Goal: Check status: Check status

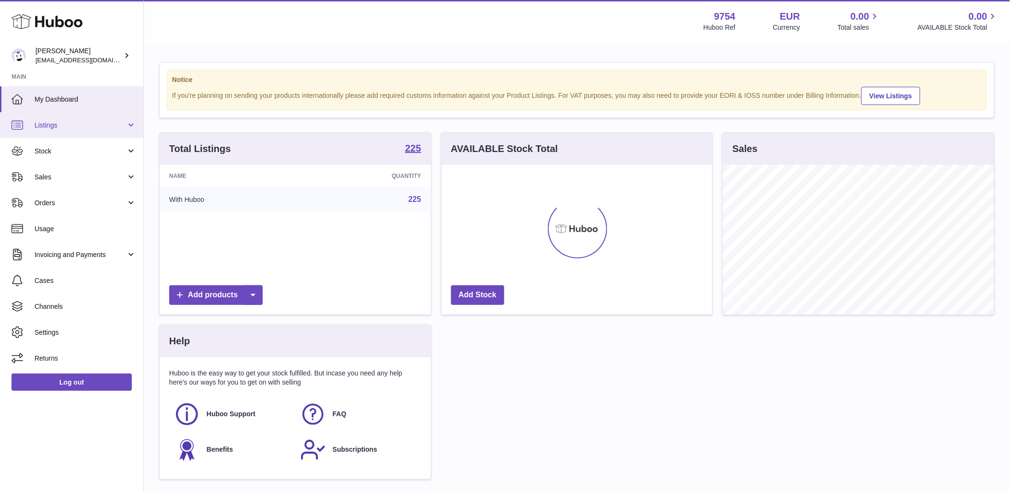
scroll to position [150, 271]
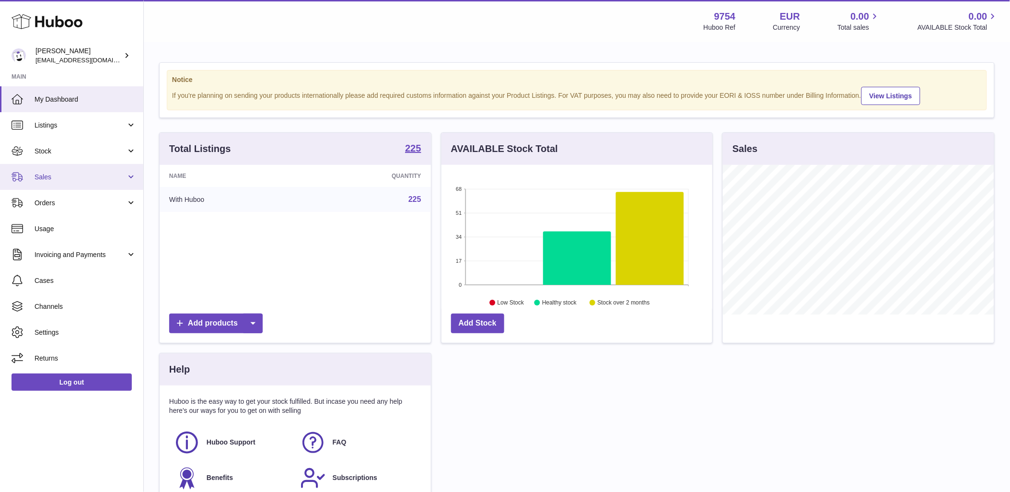
click at [72, 181] on link "Sales" at bounding box center [71, 177] width 143 height 26
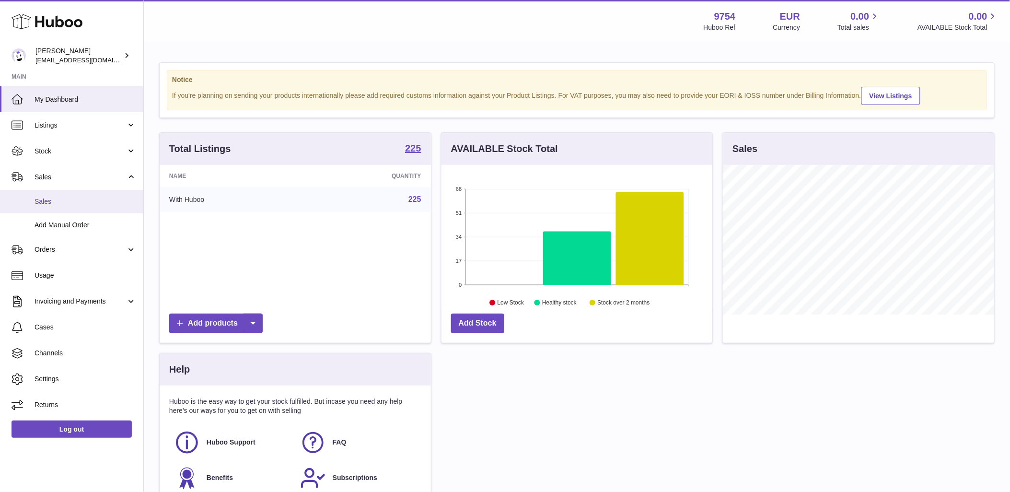
click at [72, 200] on span "Sales" at bounding box center [86, 201] width 102 height 9
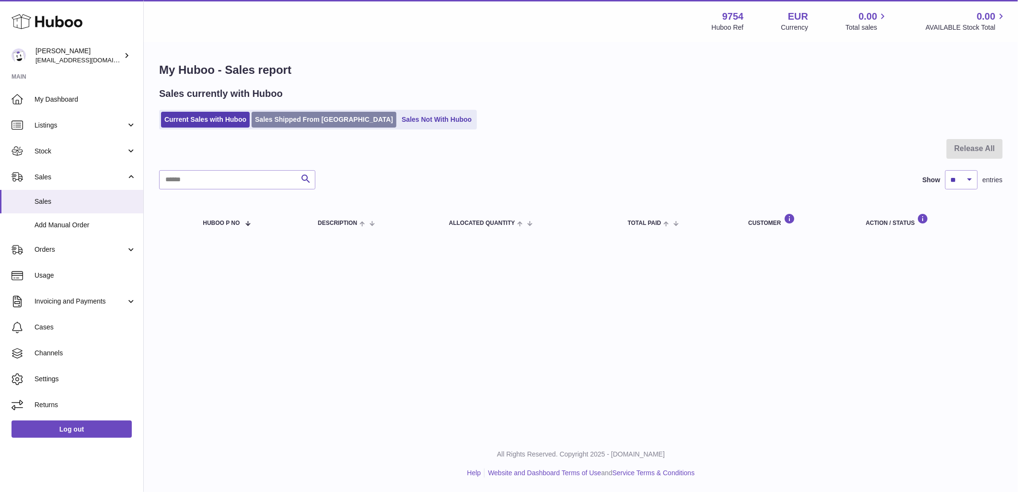
click at [301, 126] on link "Sales Shipped From [GEOGRAPHIC_DATA]" at bounding box center [324, 120] width 145 height 16
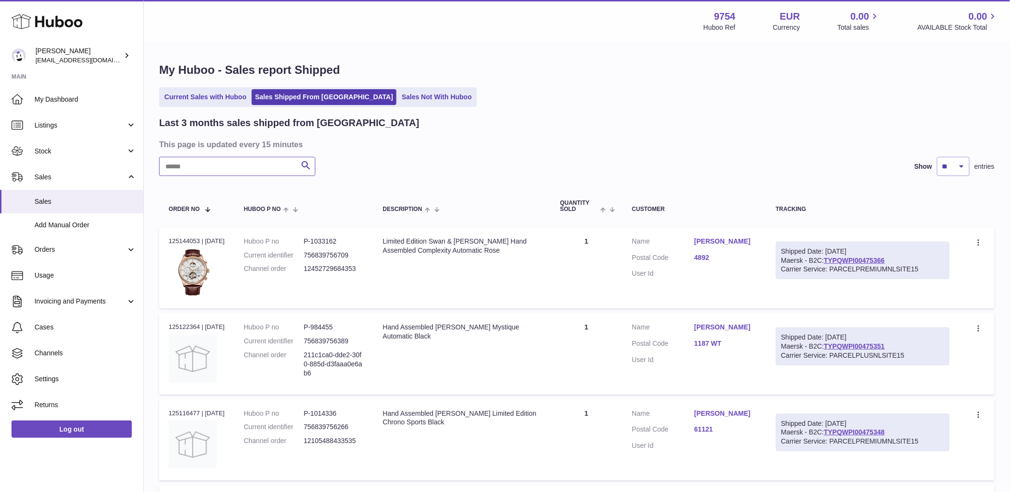
click at [250, 163] on input "text" at bounding box center [237, 166] width 156 height 19
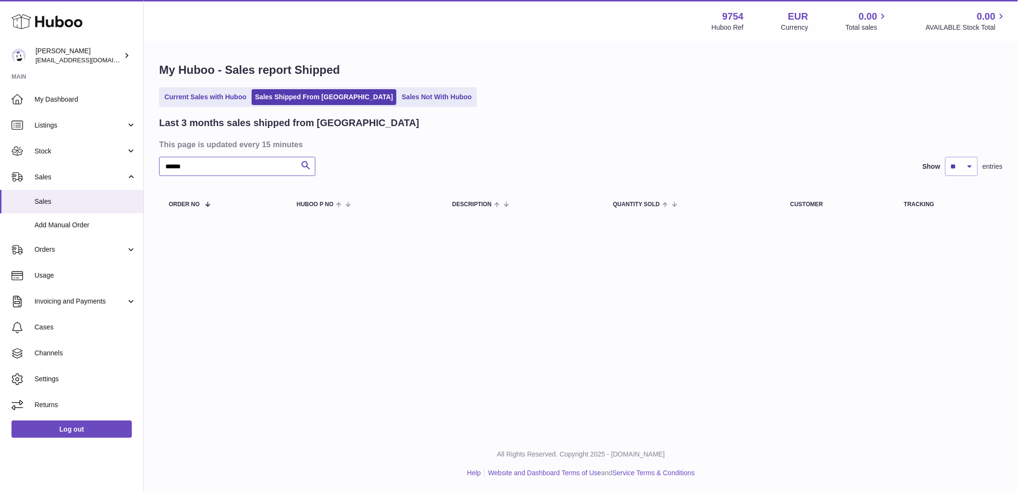
click at [170, 170] on input "*****" at bounding box center [237, 166] width 156 height 19
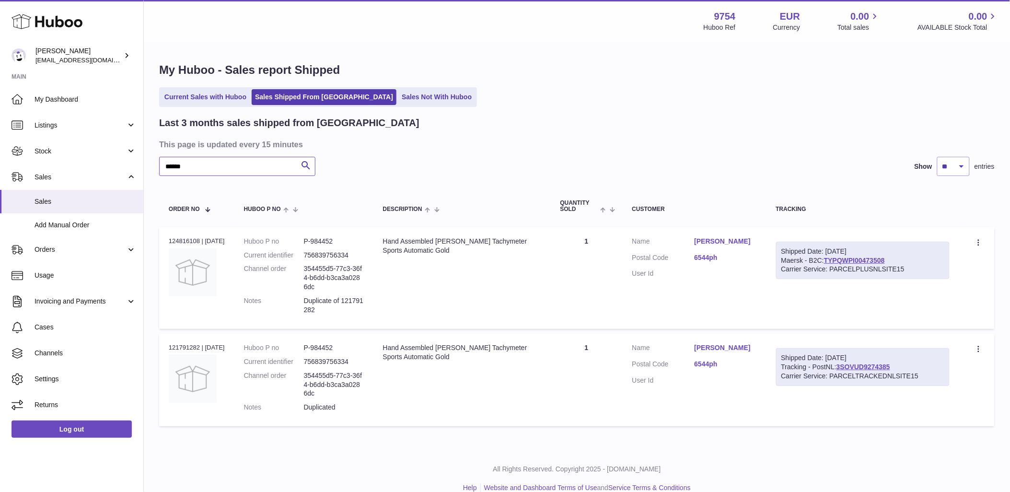
type input "*****"
click at [169, 348] on div "Order no 121791282 | 27th Jul" at bounding box center [197, 347] width 56 height 9
copy div "121791282"
click at [180, 347] on div "Order no 121791282 | 27th Jul" at bounding box center [197, 347] width 56 height 9
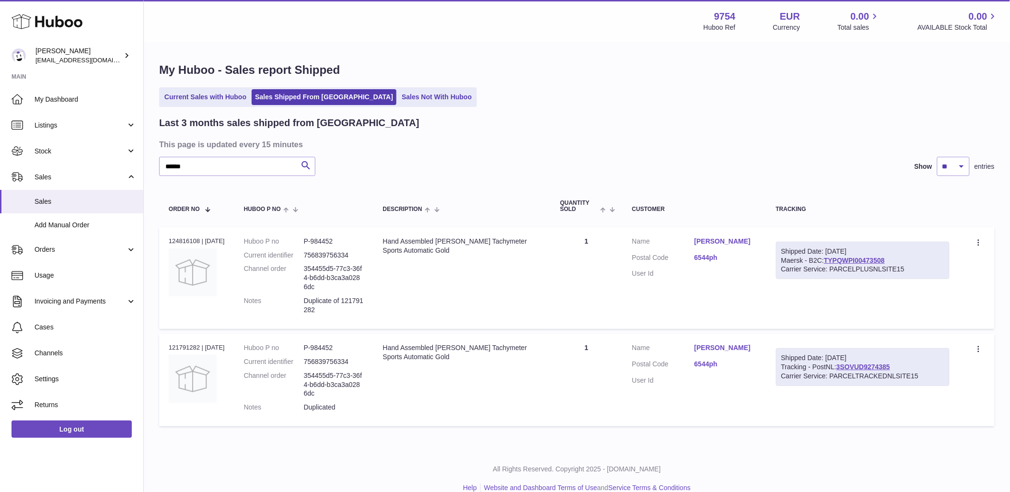
click at [180, 347] on div "Order no 121791282 | 27th Jul" at bounding box center [197, 347] width 56 height 9
